Goal: Information Seeking & Learning: Learn about a topic

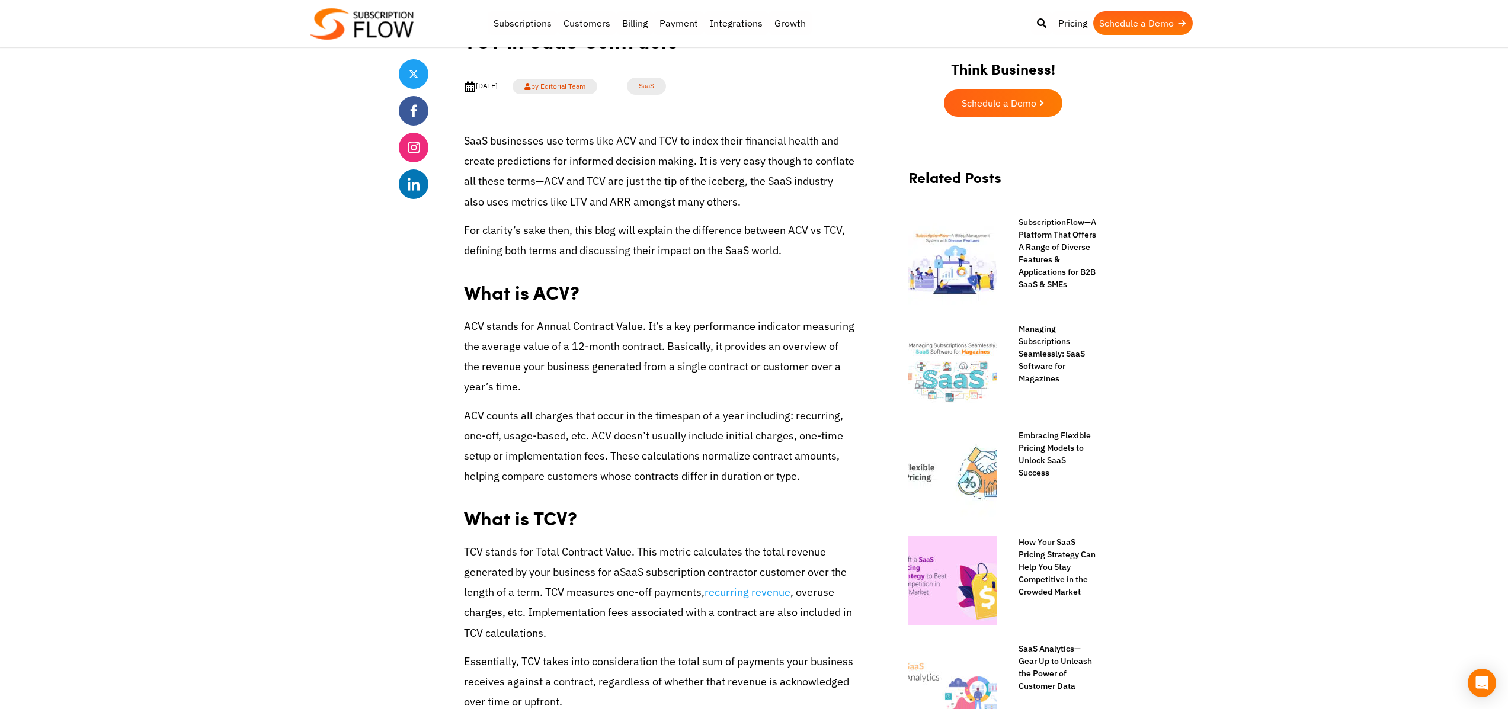
scroll to position [419, 0]
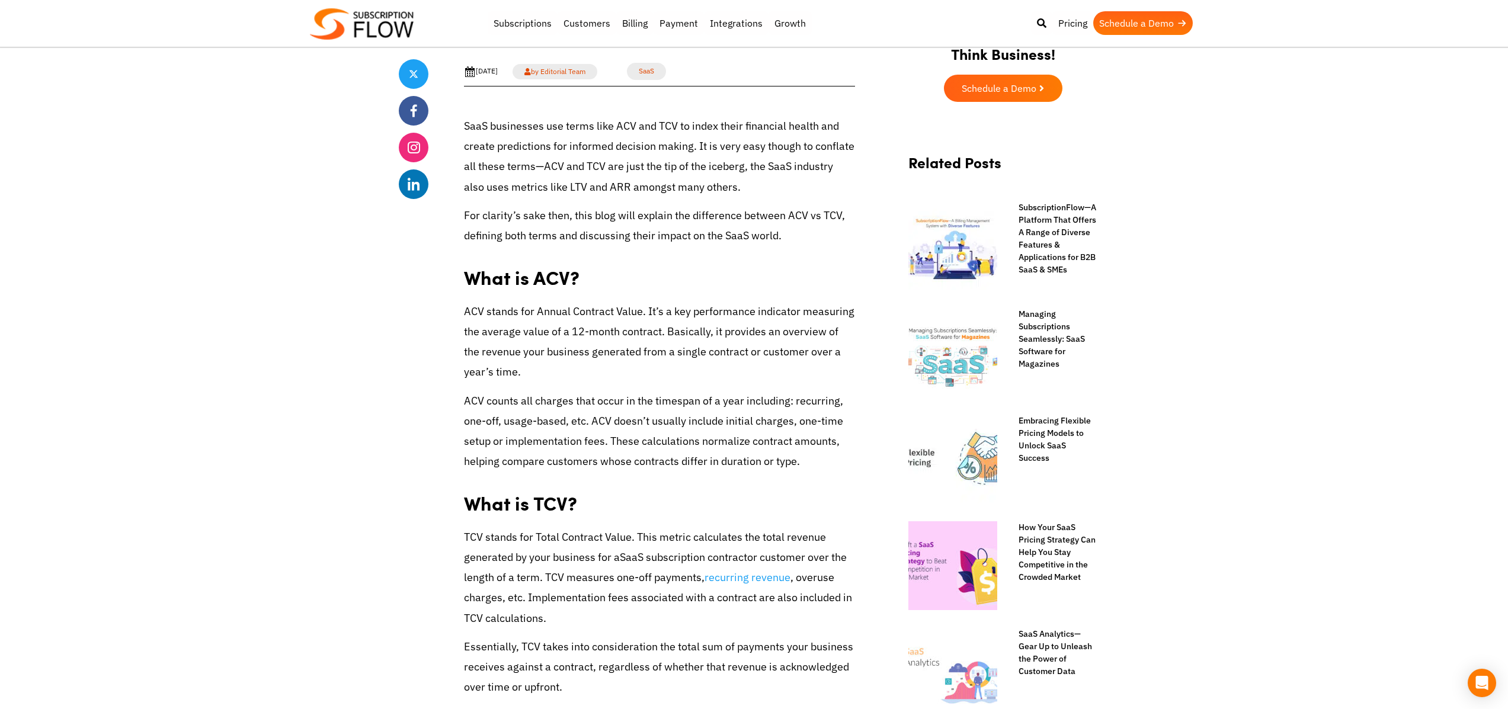
click at [604, 354] on span "ACV stands for Annual Contract Value. It’s a key performance indicator measurin…" at bounding box center [659, 341] width 390 height 75
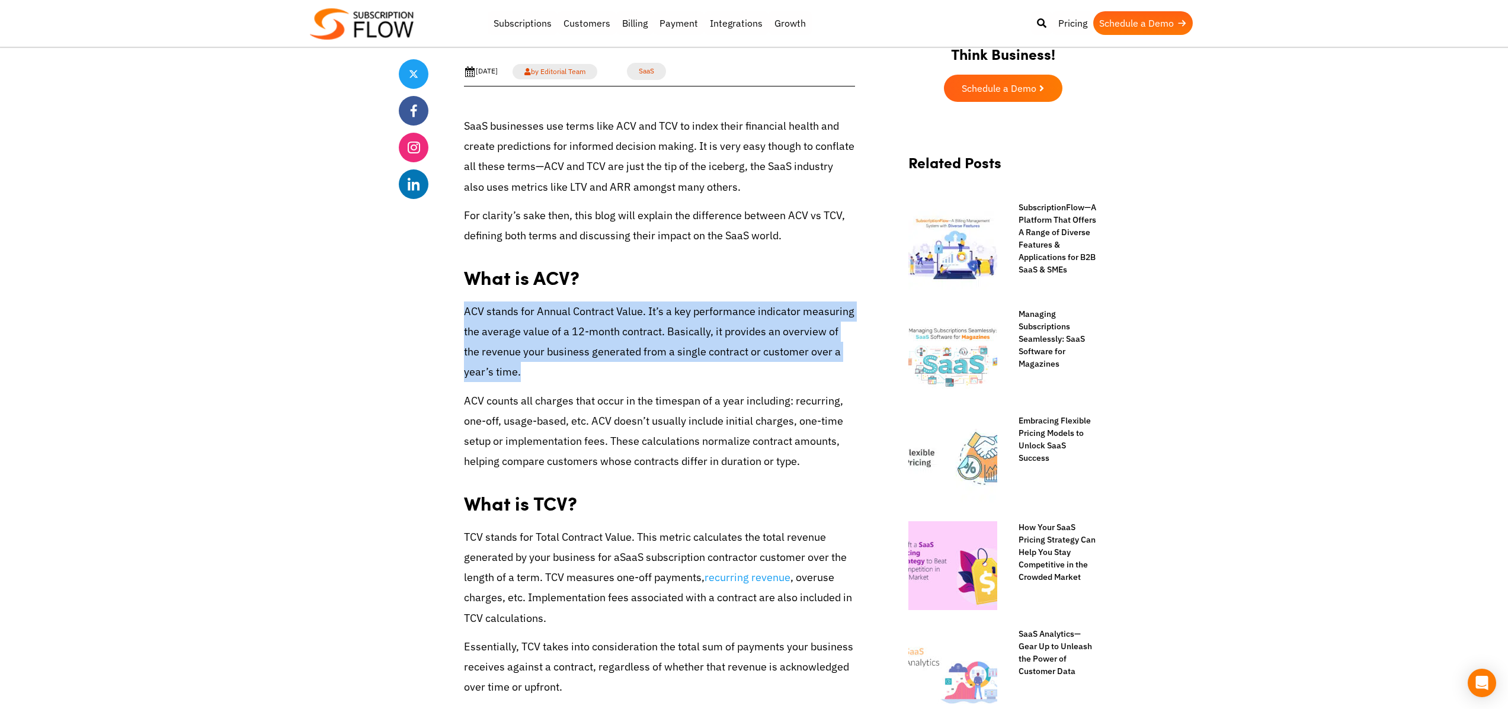
click at [604, 354] on span "ACV stands for Annual Contract Value. It’s a key performance indicator measurin…" at bounding box center [659, 341] width 390 height 75
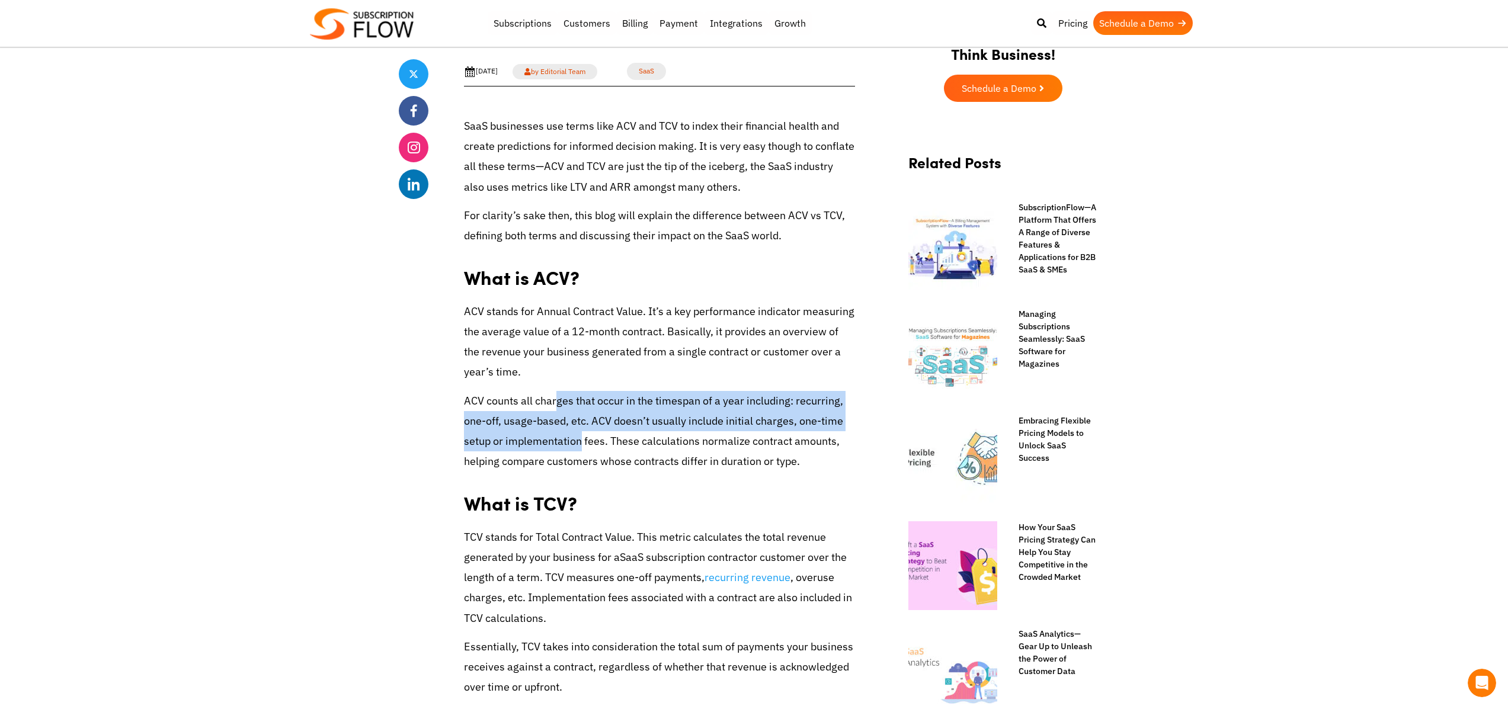
scroll to position [0, 0]
drag, startPoint x: 559, startPoint y: 406, endPoint x: 579, endPoint y: 437, distance: 37.3
click at [579, 437] on span "ACV counts all charges that occur in the timespan of a year including: recurrin…" at bounding box center [653, 431] width 379 height 75
click at [711, 413] on p "ACV counts all charges that occur in the timespan of a year including: recurrin…" at bounding box center [659, 431] width 391 height 81
drag, startPoint x: 528, startPoint y: 400, endPoint x: 677, endPoint y: 448, distance: 156.2
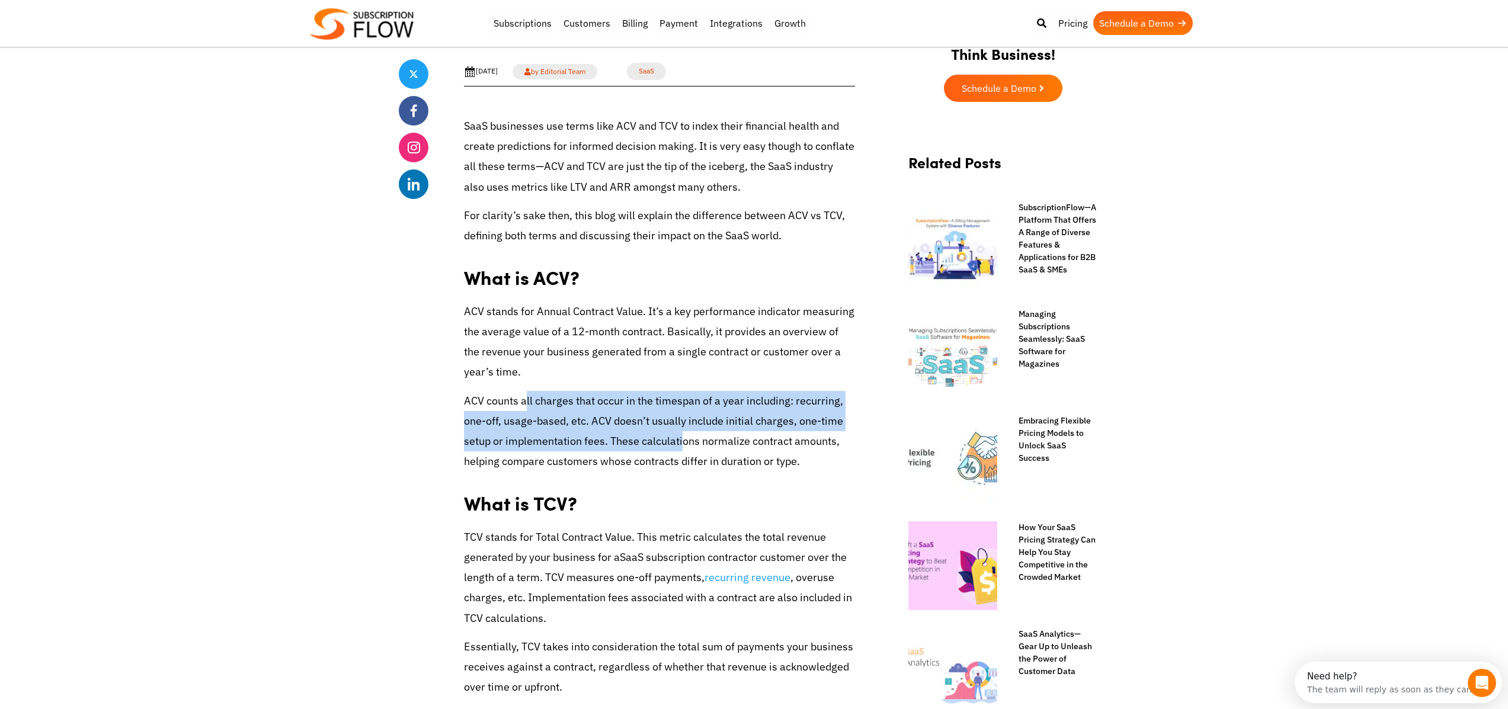
click at [677, 448] on span "ACV counts all charges that occur in the timespan of a year including: recurrin…" at bounding box center [653, 431] width 379 height 75
click at [567, 414] on p "ACV counts all charges that occur in the timespan of a year including: recurrin…" at bounding box center [659, 431] width 391 height 81
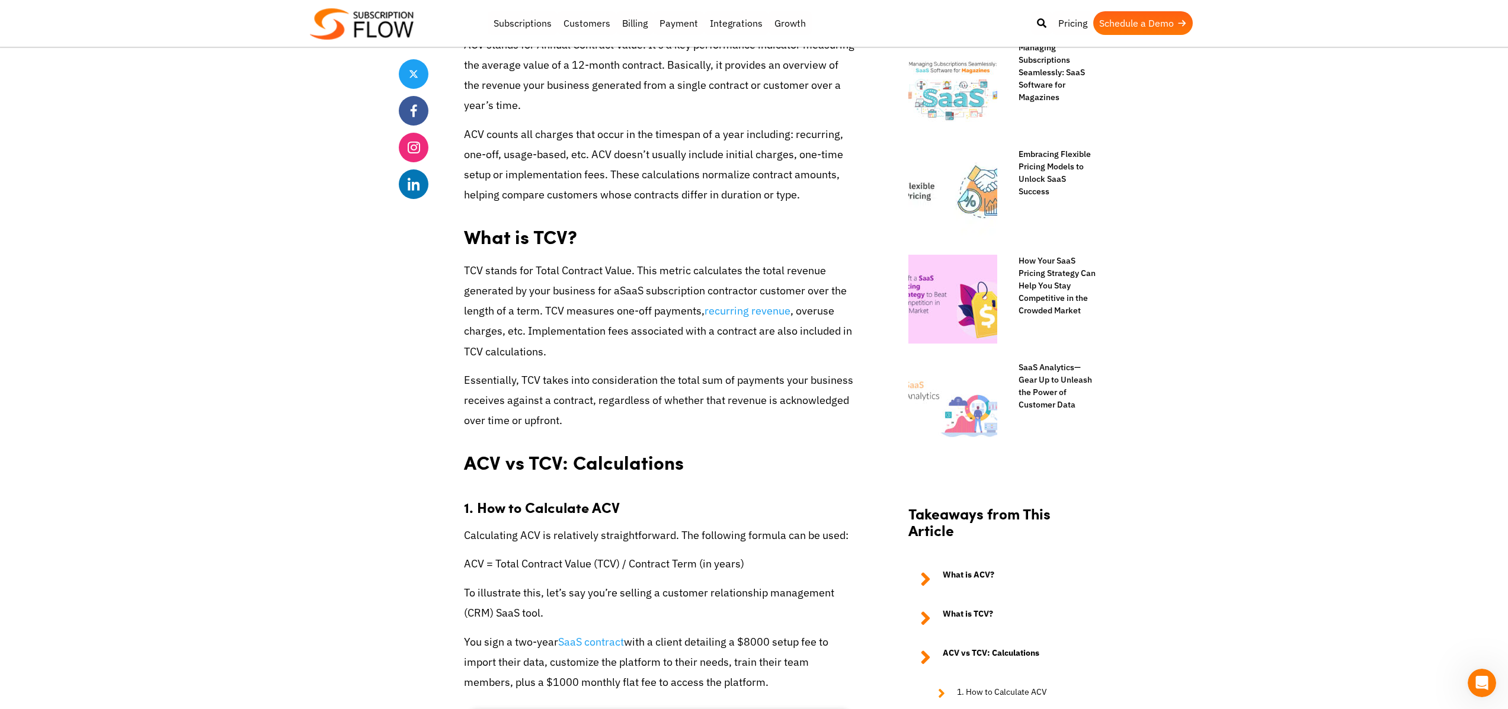
scroll to position [876, 0]
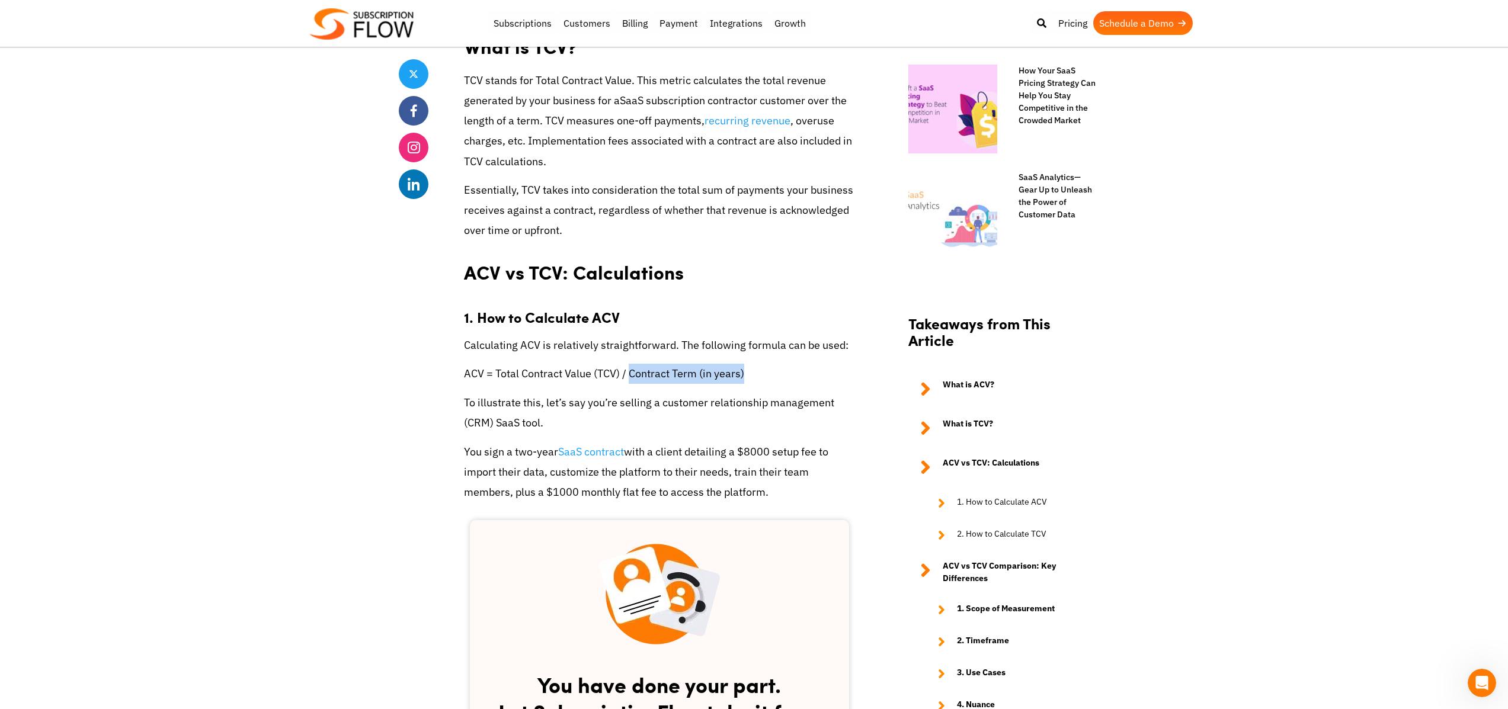
drag, startPoint x: 641, startPoint y: 375, endPoint x: 767, endPoint y: 406, distance: 129.9
click at [771, 379] on p "ACV = Total Contract Value (TCV) / Contract Term (in years)" at bounding box center [659, 374] width 391 height 20
click at [768, 416] on p "To illustrate this, let’s say you’re selling a customer relationship management…" at bounding box center [659, 413] width 391 height 40
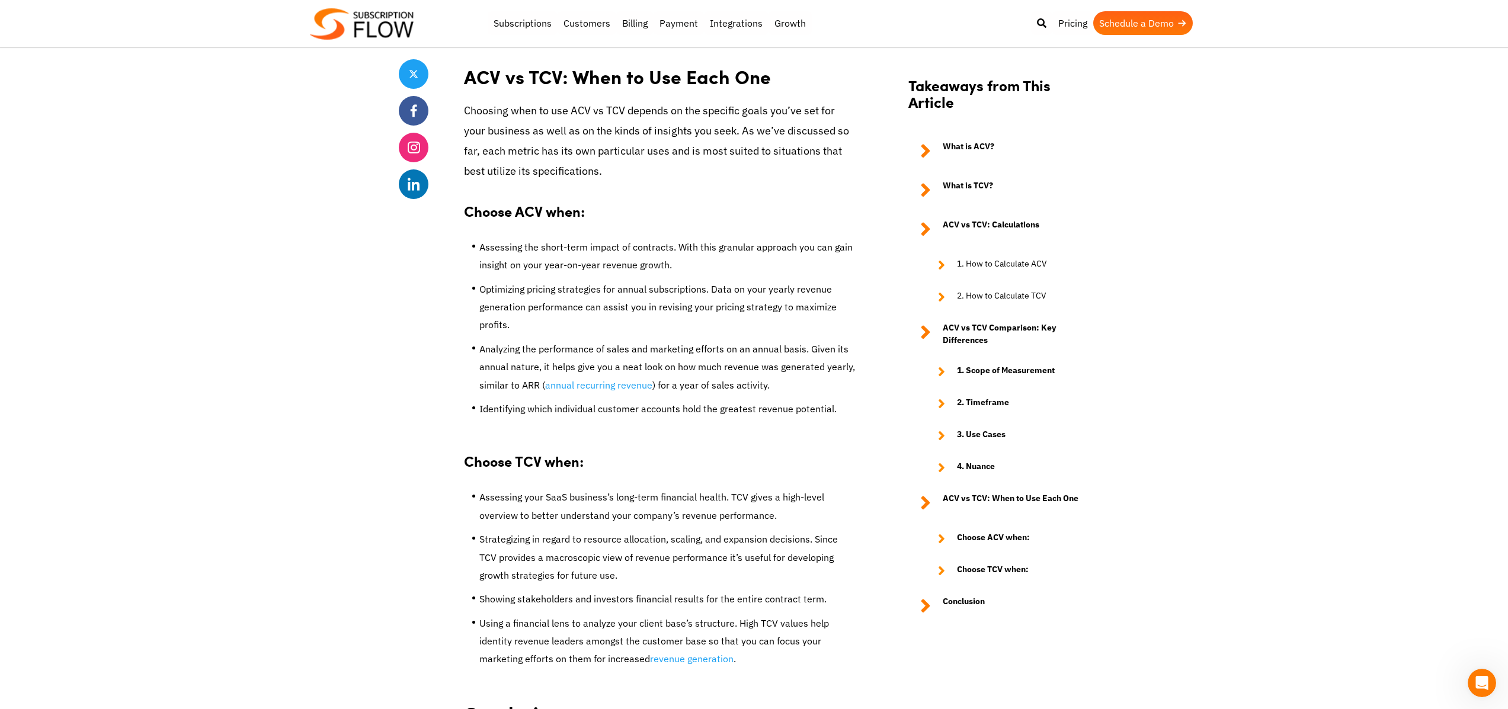
scroll to position [2335, 0]
